Goal: Task Accomplishment & Management: Use online tool/utility

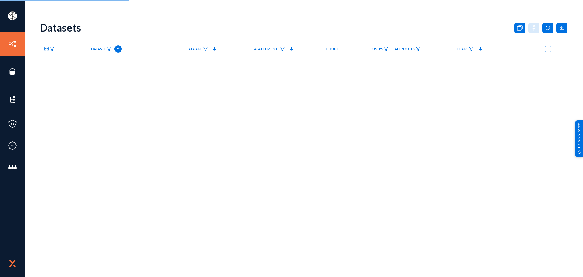
checkbox input "true"
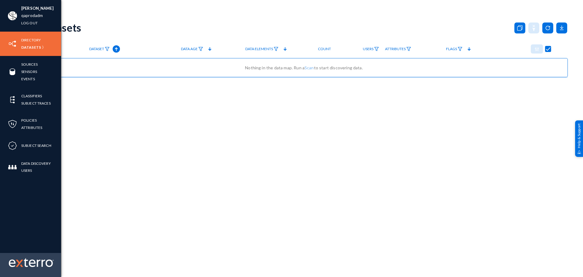
click at [19, 261] on img at bounding box center [19, 262] width 7 height 7
click at [27, 266] on img at bounding box center [31, 262] width 45 height 9
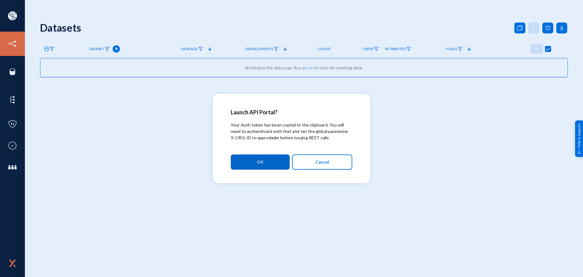
click at [321, 163] on span "Cancel" at bounding box center [323, 162] width 14 height 10
